Goal: Find specific page/section: Find specific page/section

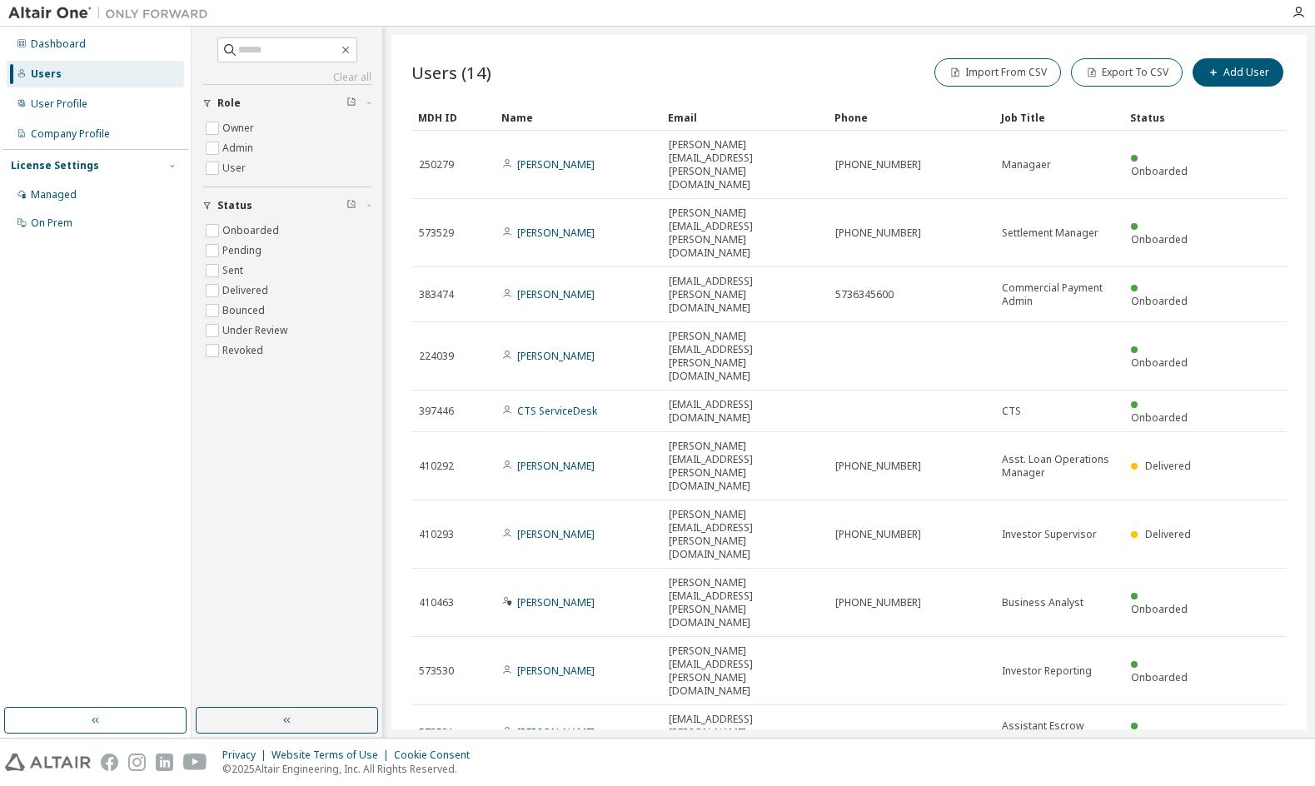
click at [1063, 778] on icon "button" at bounding box center [1065, 783] width 10 height 10
click at [1070, 578] on div "100" at bounding box center [1110, 579] width 133 height 20
click at [87, 131] on div "Company Profile" at bounding box center [70, 133] width 79 height 13
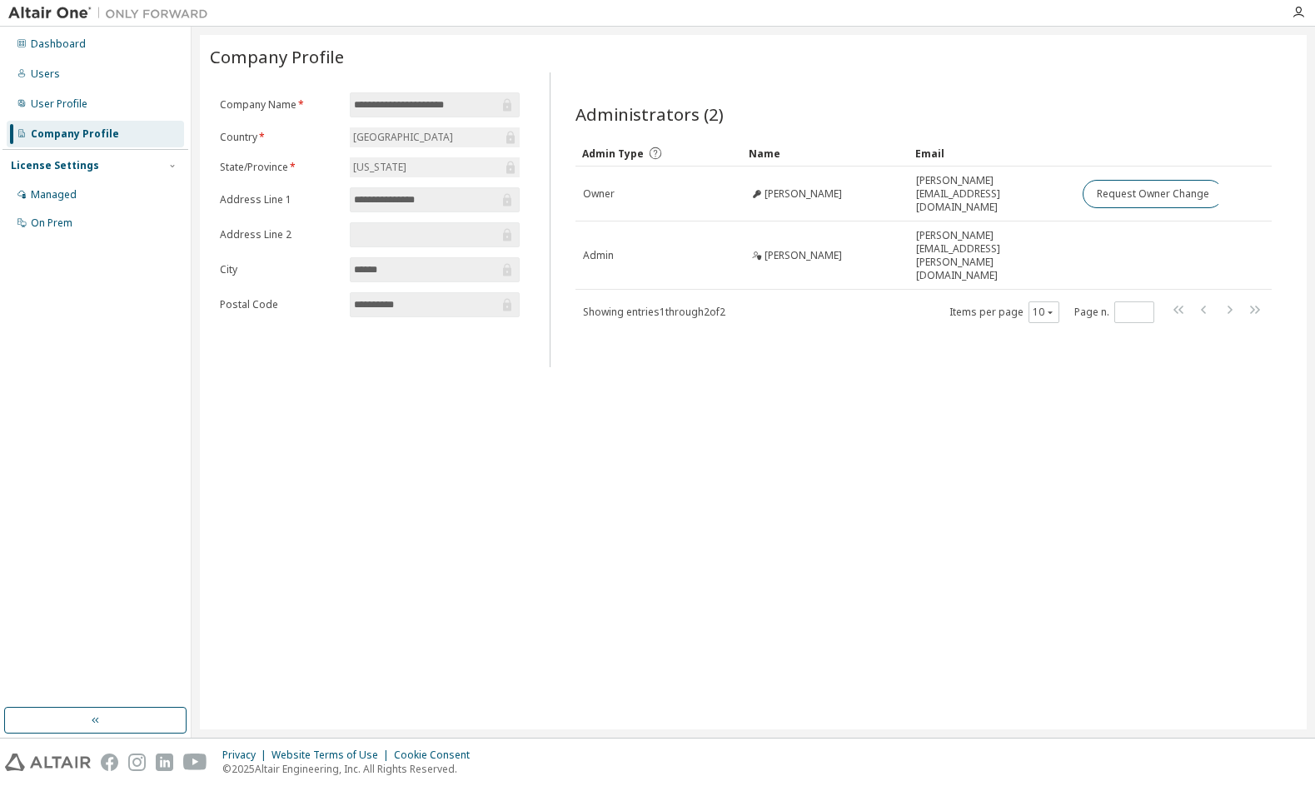
click at [986, 475] on div "**********" at bounding box center [753, 382] width 1107 height 695
